Goal: Transaction & Acquisition: Purchase product/service

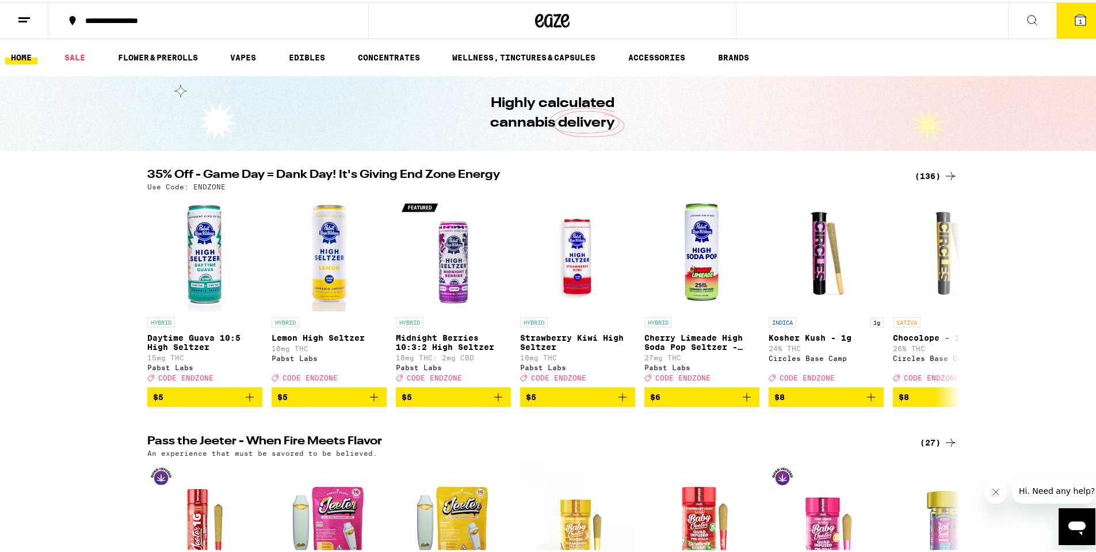
click at [944, 171] on icon at bounding box center [951, 174] width 14 height 14
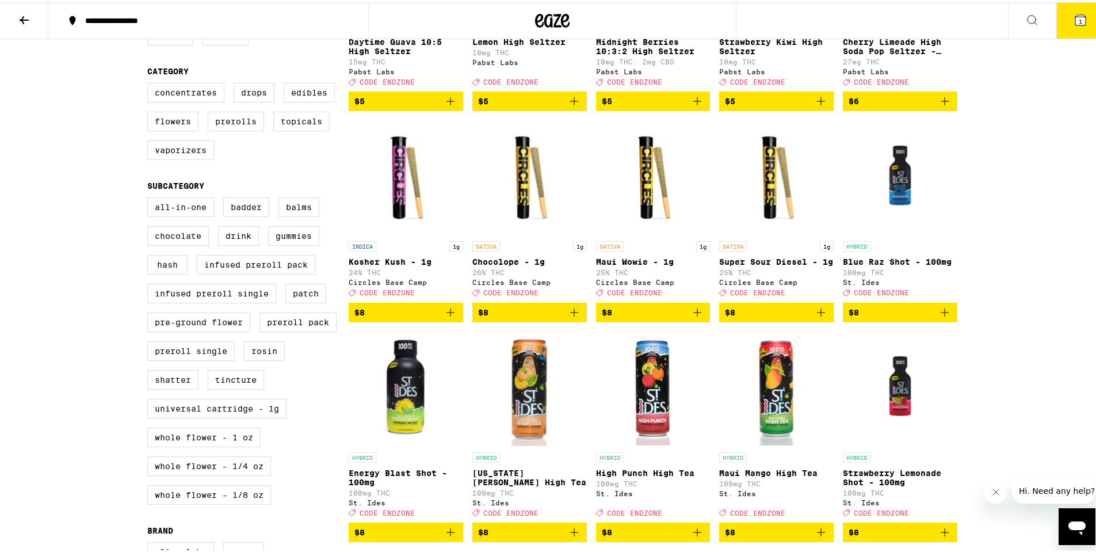
scroll to position [261, 0]
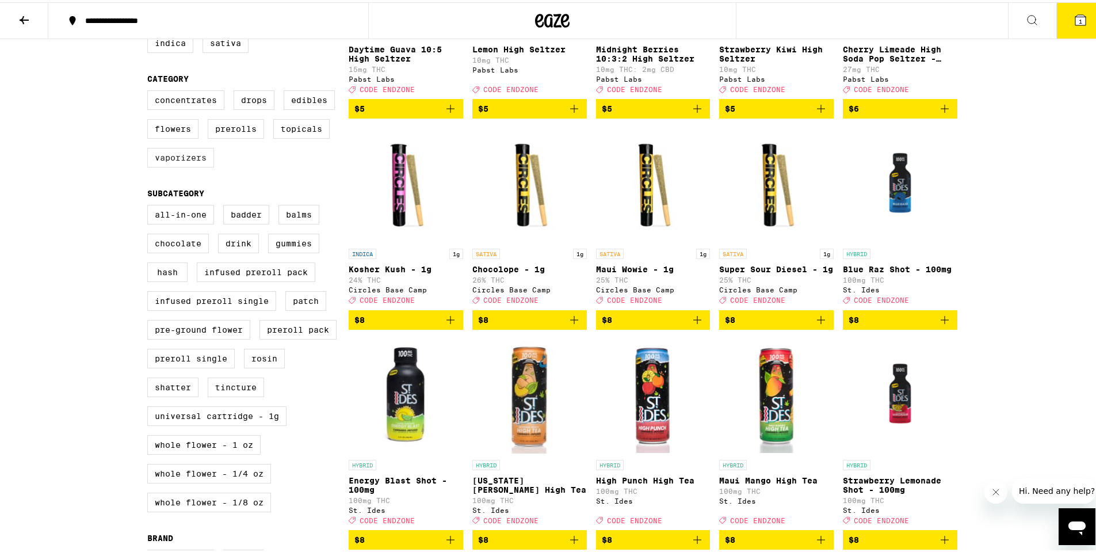
click at [180, 160] on label "Vaporizers" at bounding box center [180, 156] width 67 height 20
click at [150, 90] on input "Vaporizers" at bounding box center [150, 90] width 1 height 1
checkbox input "true"
